Goal: Navigation & Orientation: Find specific page/section

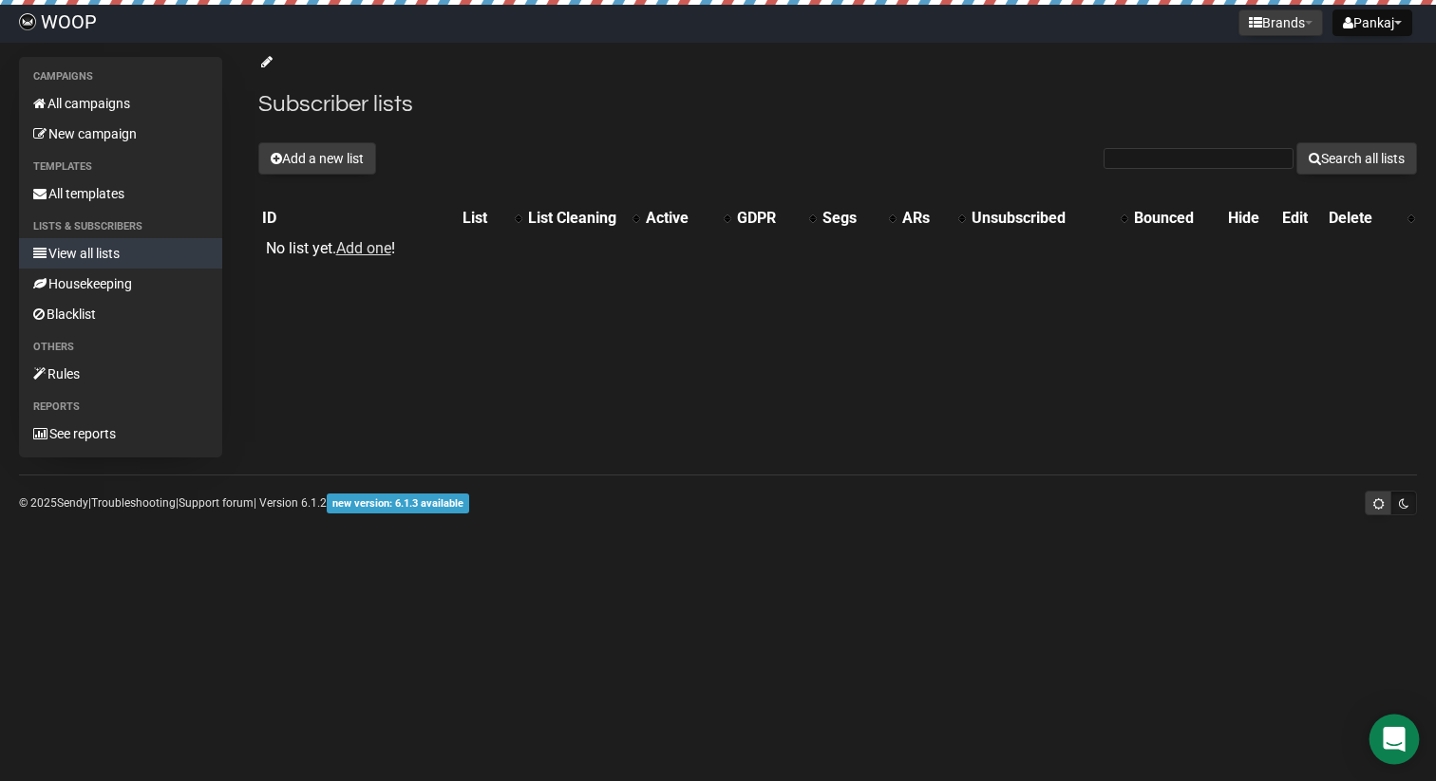
click at [1394, 745] on icon "Open Intercom Messenger" at bounding box center [1394, 739] width 25 height 25
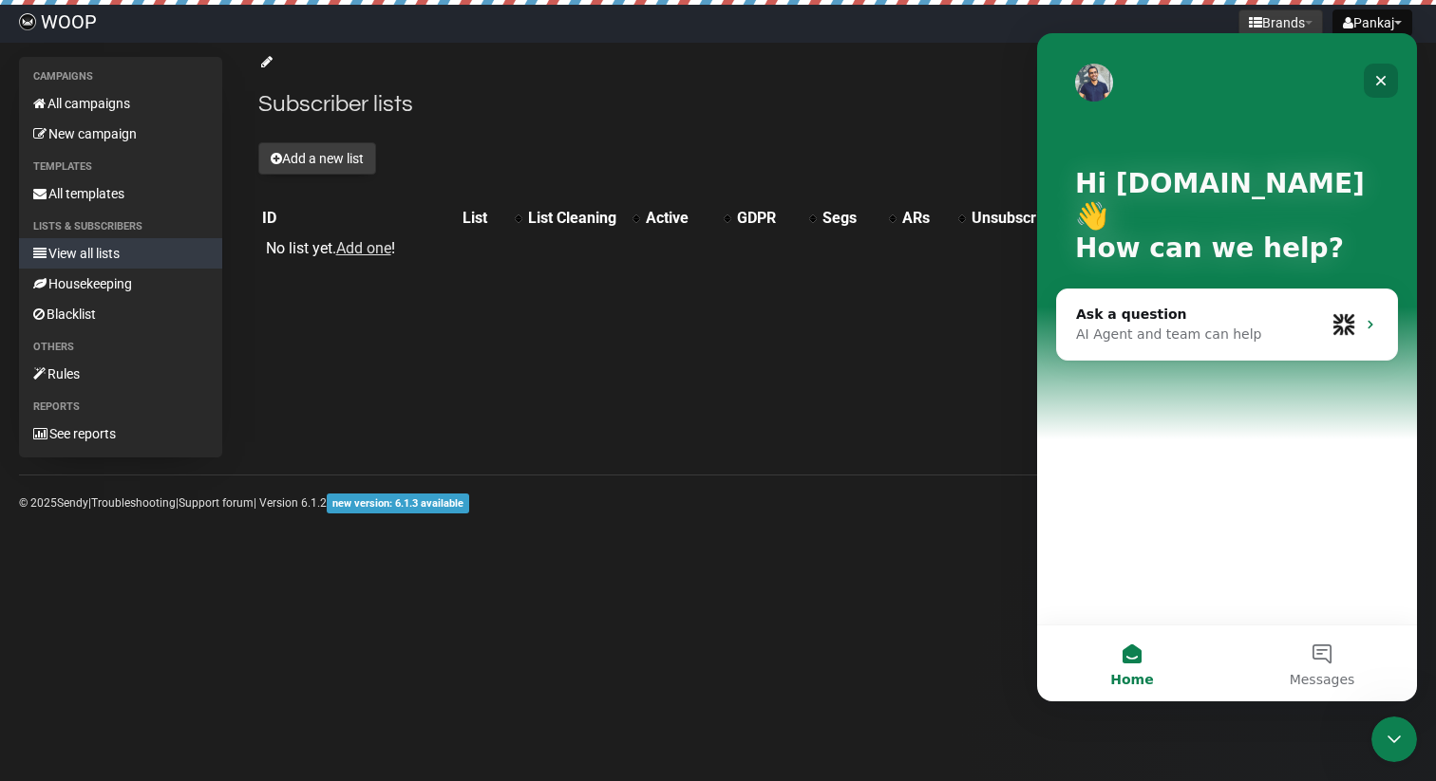
click at [1379, 84] on icon "Close" at bounding box center [1380, 80] width 15 height 15
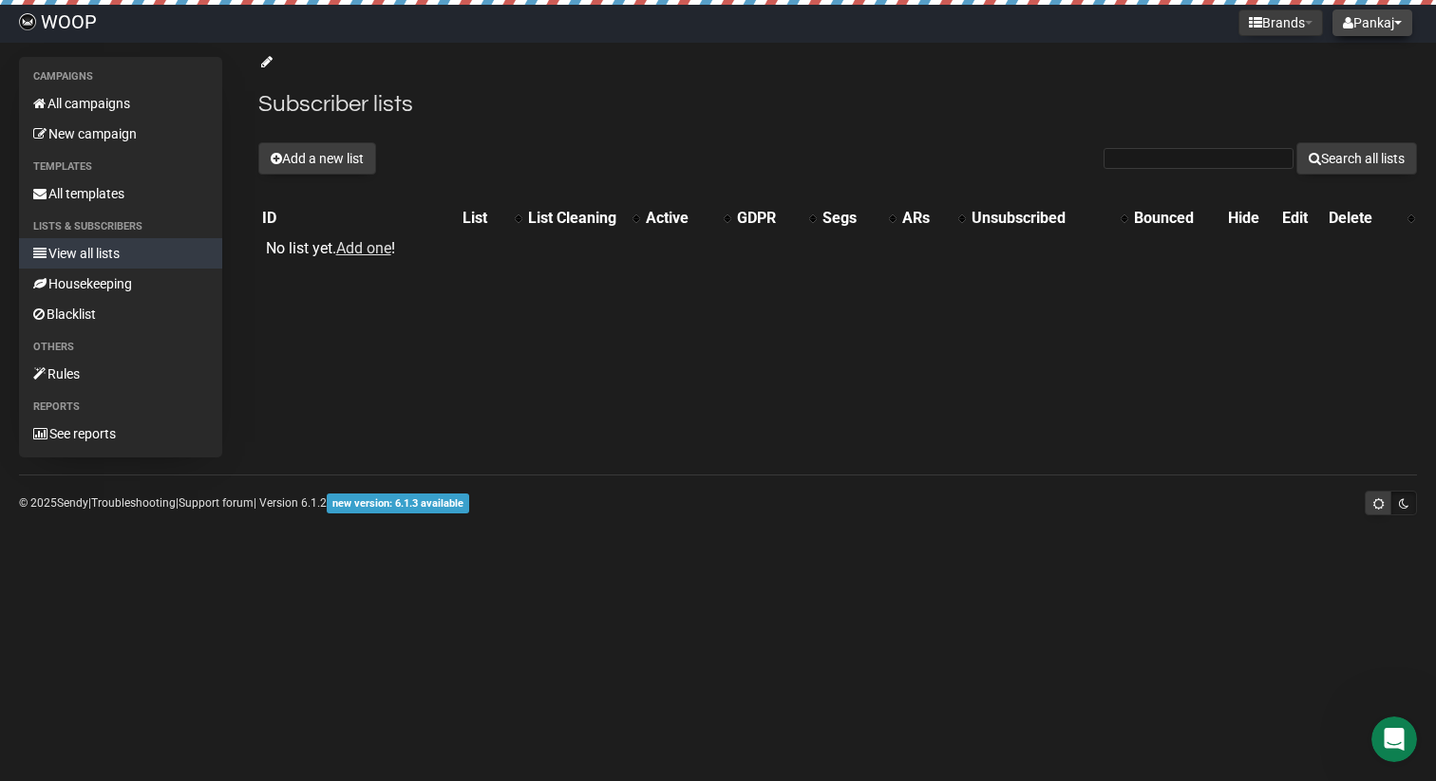
click at [1395, 21] on span at bounding box center [1398, 23] width 8 height 4
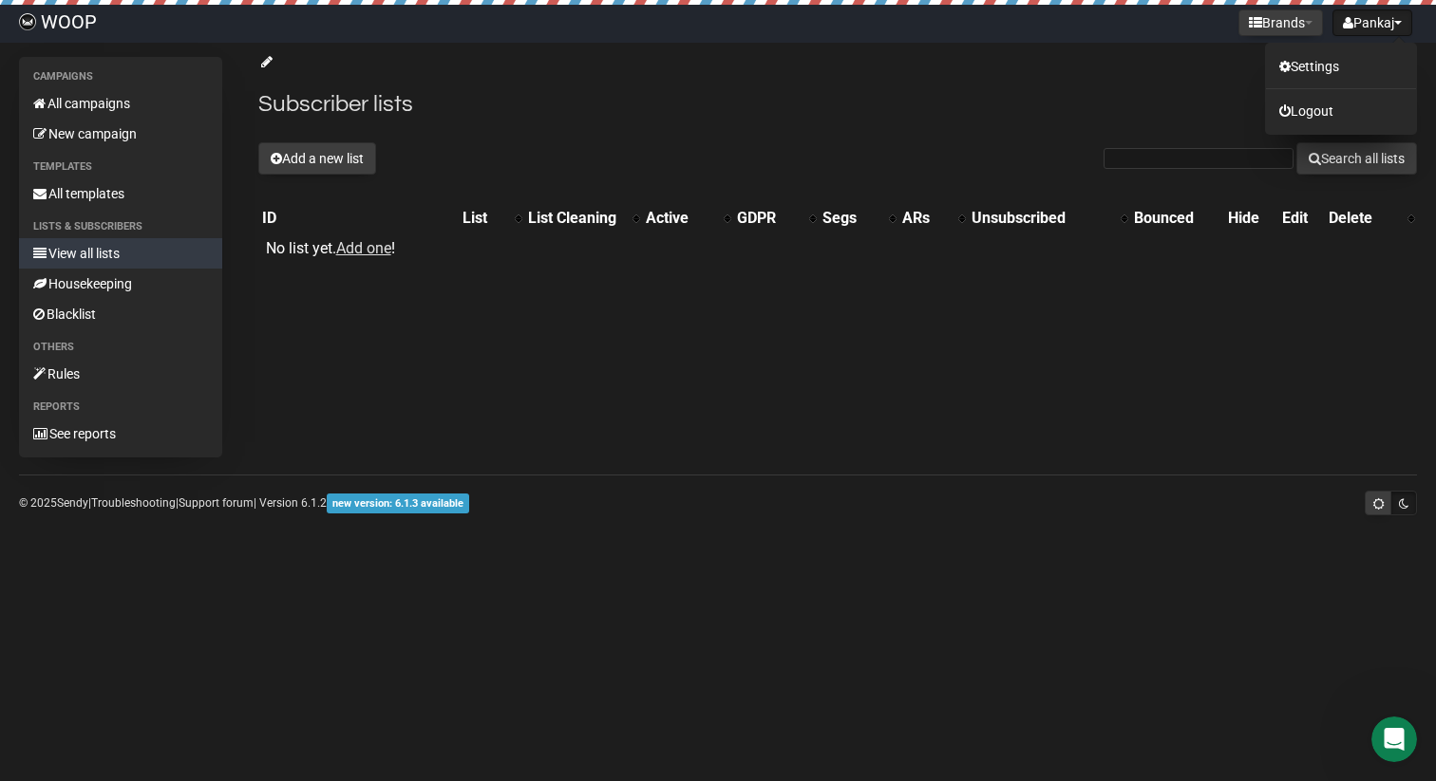
click at [510, 496] on div "Campaigns All campaigns New campaign Templates All templates Lists & subscriber…" at bounding box center [718, 289] width 1436 height 465
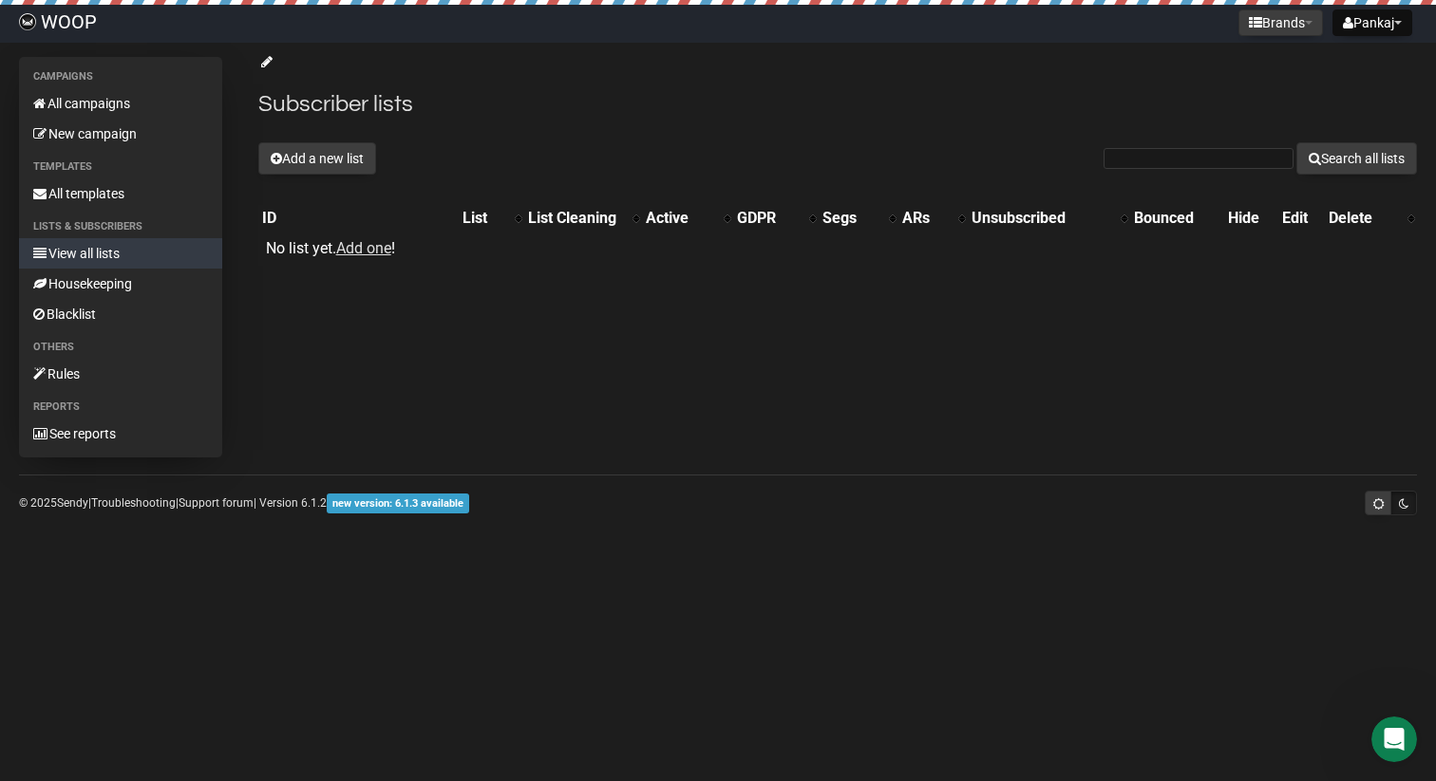
click at [85, 264] on link "View all lists" at bounding box center [120, 253] width 203 height 30
click at [91, 127] on link "New campaign" at bounding box center [120, 134] width 203 height 30
click at [72, 311] on link "Blacklist" at bounding box center [120, 314] width 203 height 30
click at [382, 505] on span "new version: 6.1.3 available" at bounding box center [398, 504] width 142 height 20
click at [1375, 19] on button "Pankaj" at bounding box center [1372, 22] width 80 height 27
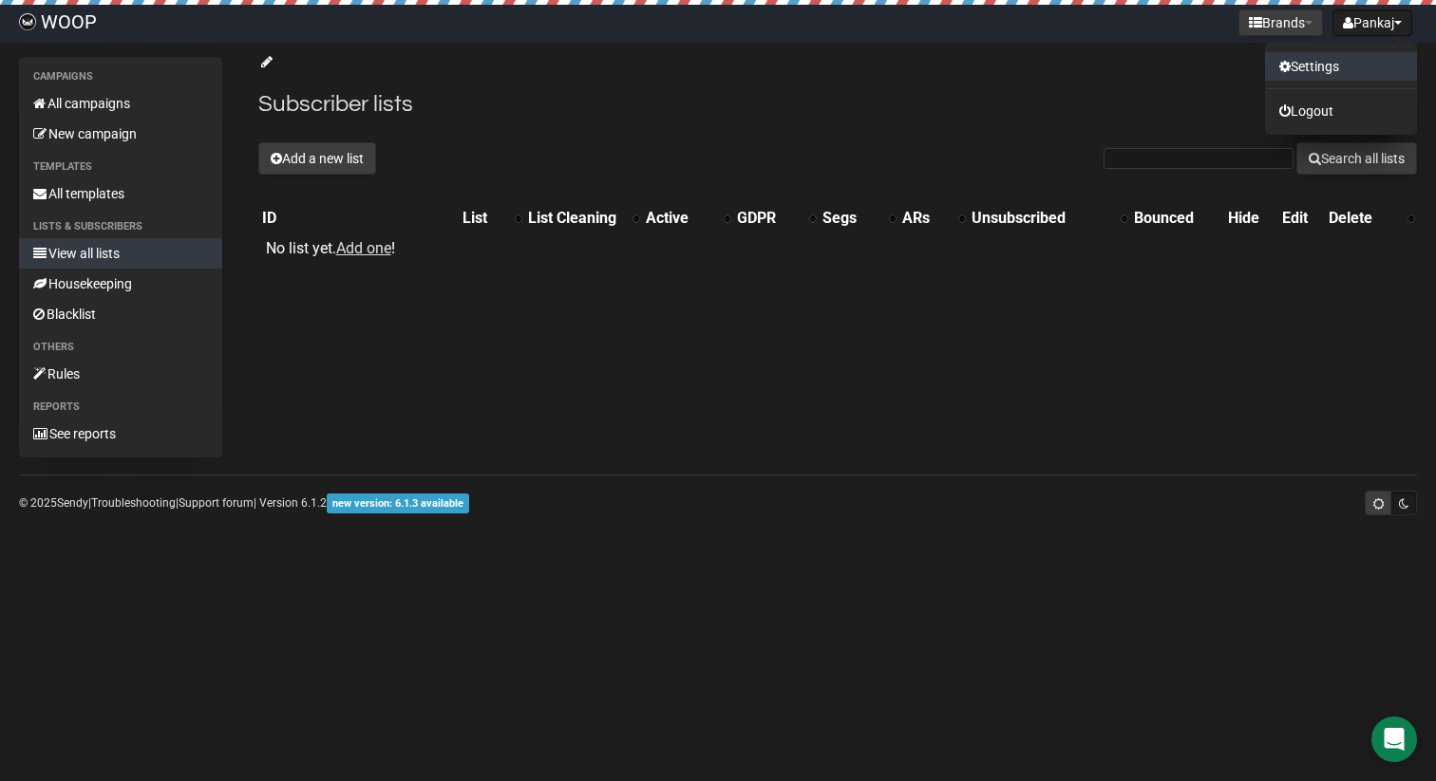
click at [1321, 62] on link "Settings" at bounding box center [1341, 66] width 152 height 28
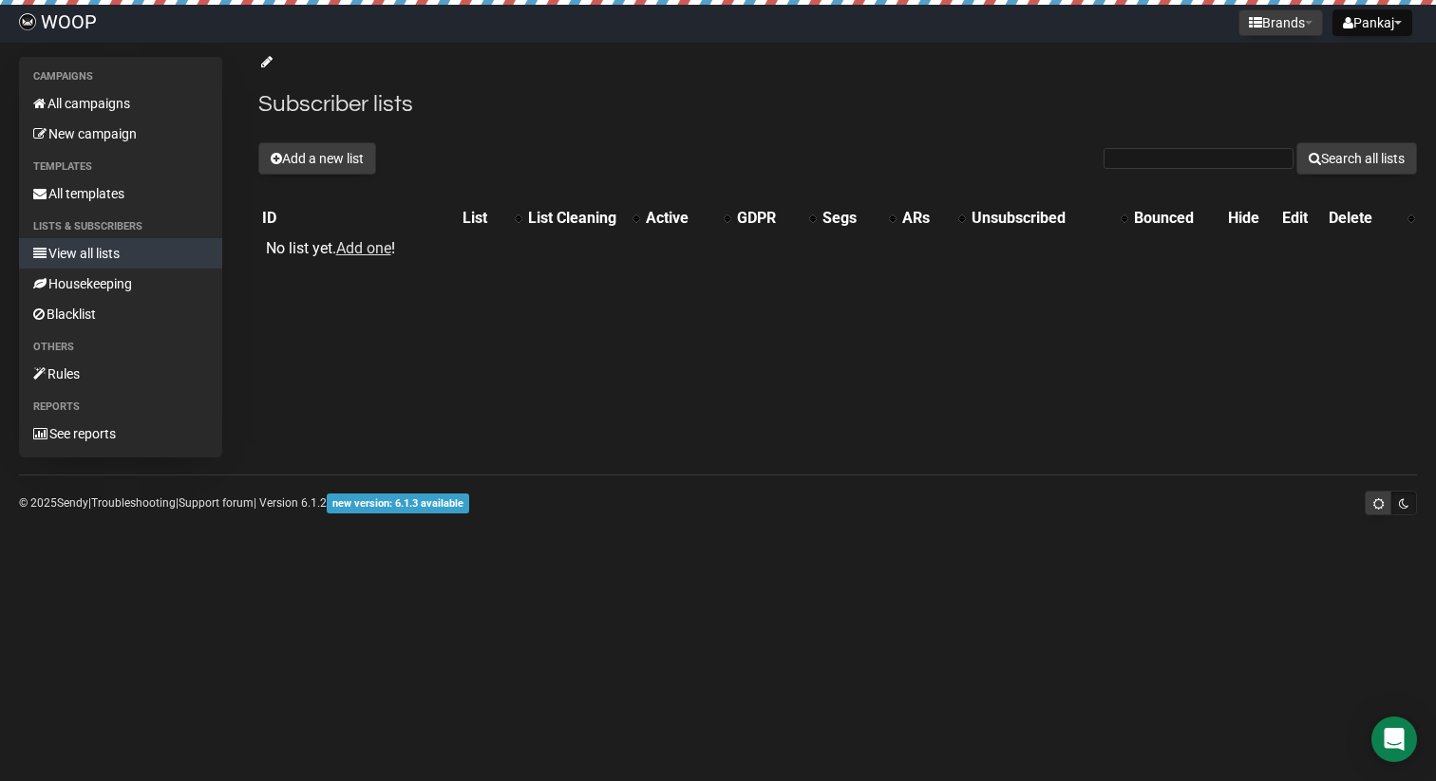
click at [1253, 7] on div "Brands WOOP - Offers" at bounding box center [1280, 23] width 94 height 37
click at [1253, 18] on button "Brands" at bounding box center [1280, 22] width 85 height 27
click at [1241, 66] on link "WOOP - Offers" at bounding box center [1251, 66] width 152 height 28
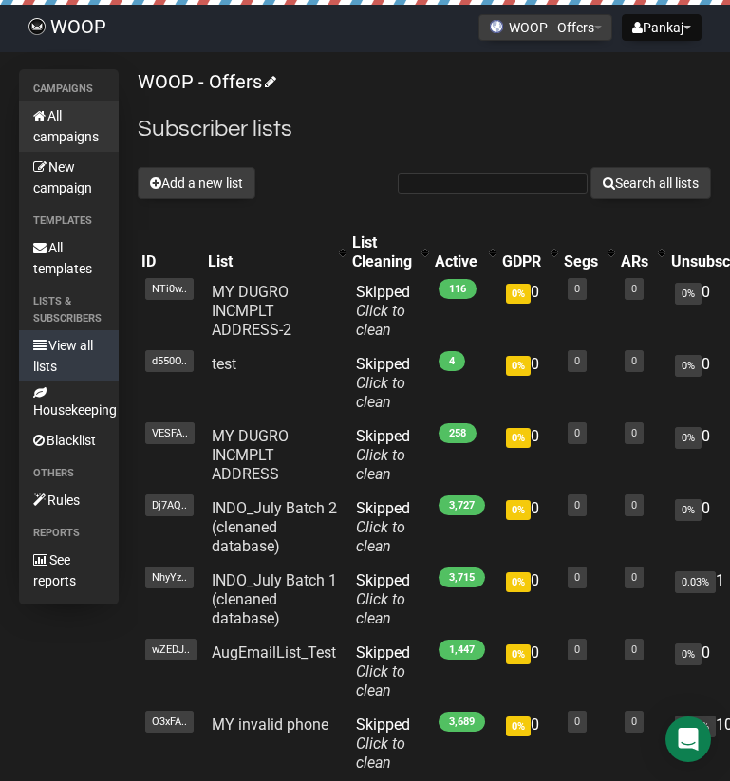
click at [66, 131] on link "All campaigns" at bounding box center [69, 126] width 100 height 51
